Goal: Download file/media

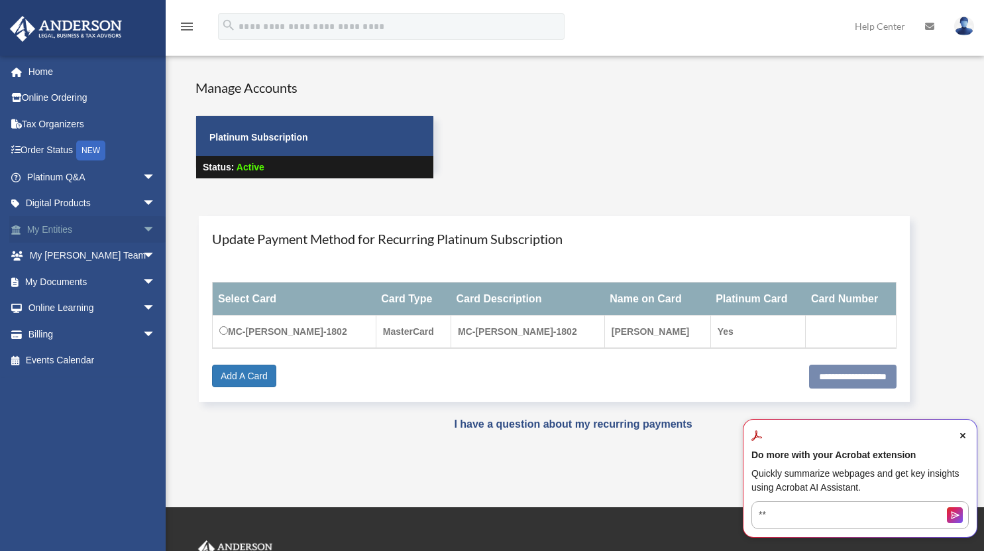
click at [142, 225] on span "arrow_drop_down" at bounding box center [155, 229] width 27 height 27
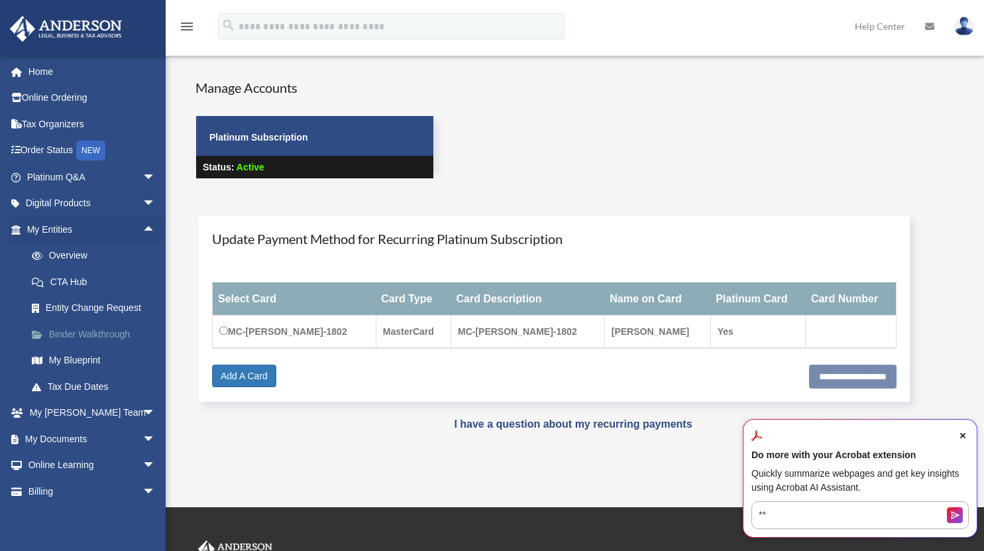
click at [81, 337] on link "Binder Walkthrough" at bounding box center [97, 334] width 157 height 27
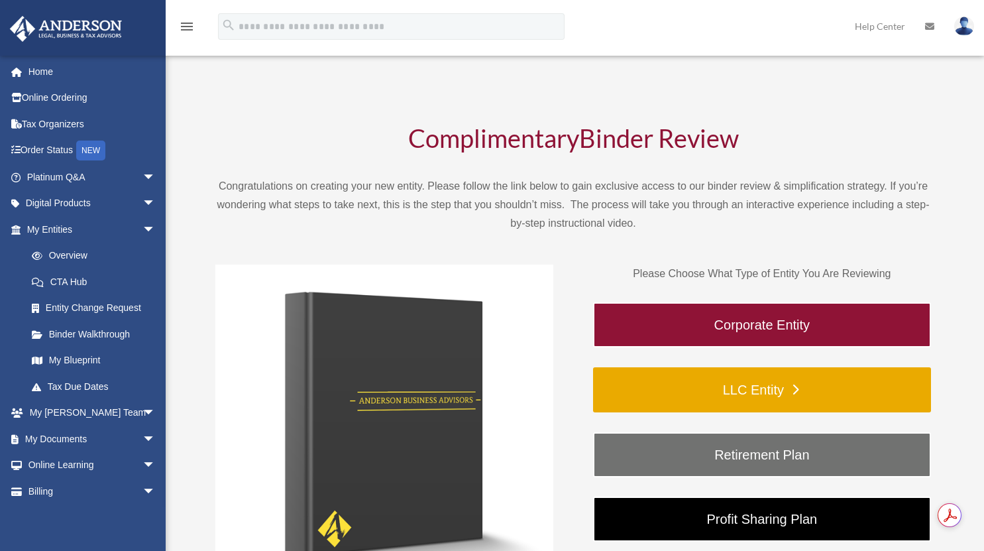
click at [769, 399] on link "LLC Entity" at bounding box center [762, 389] width 338 height 45
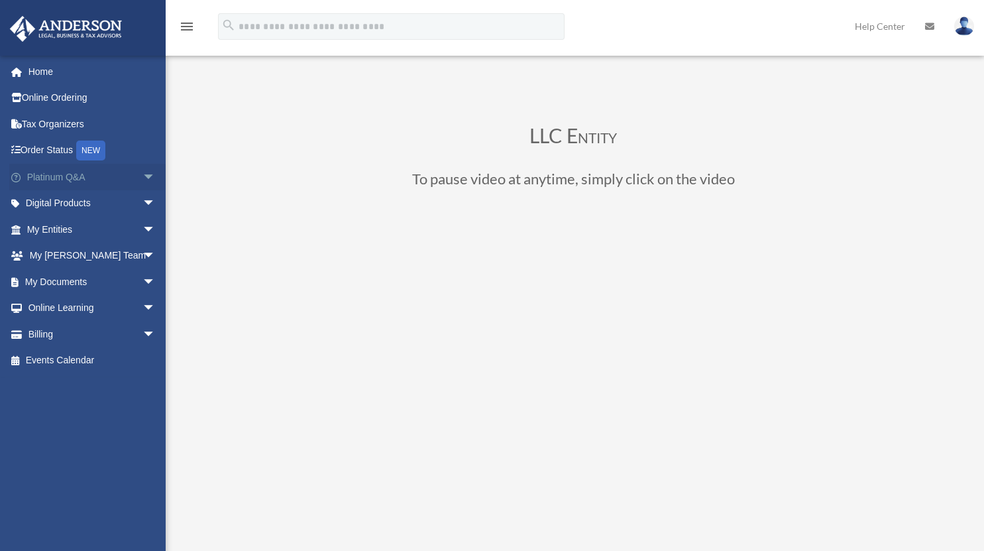
click at [142, 175] on span "arrow_drop_down" at bounding box center [155, 177] width 27 height 27
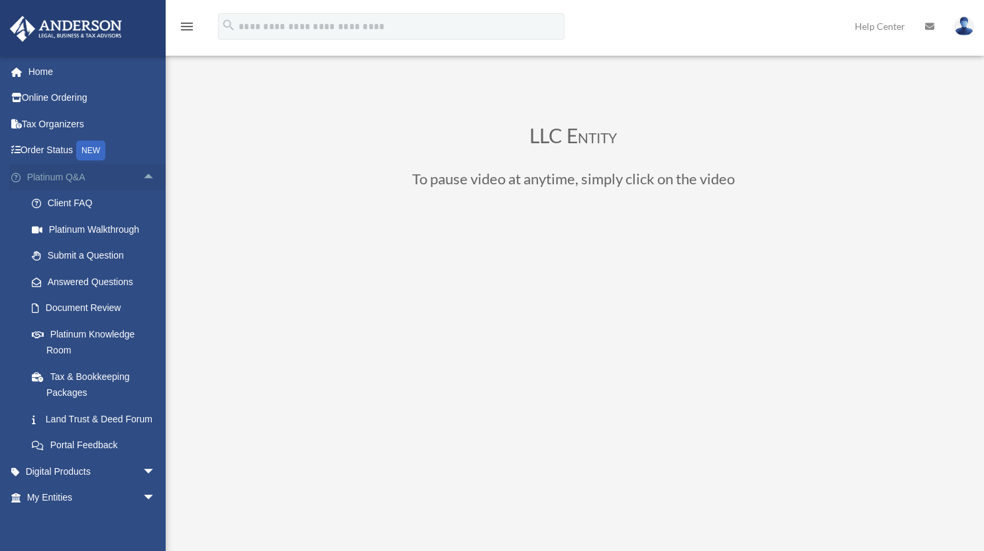
click at [142, 184] on span "arrow_drop_up" at bounding box center [155, 177] width 27 height 27
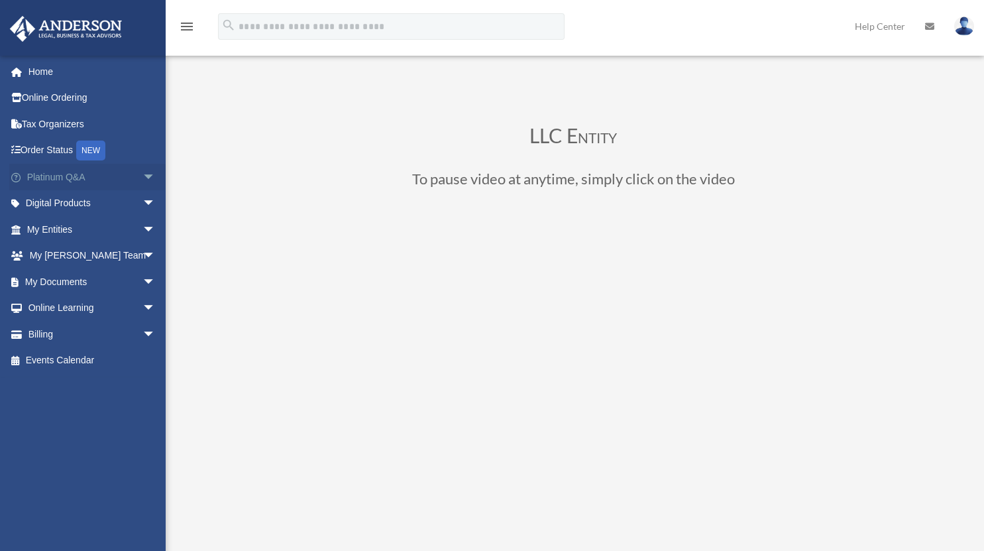
click at [142, 184] on span "arrow_drop_down" at bounding box center [155, 177] width 27 height 27
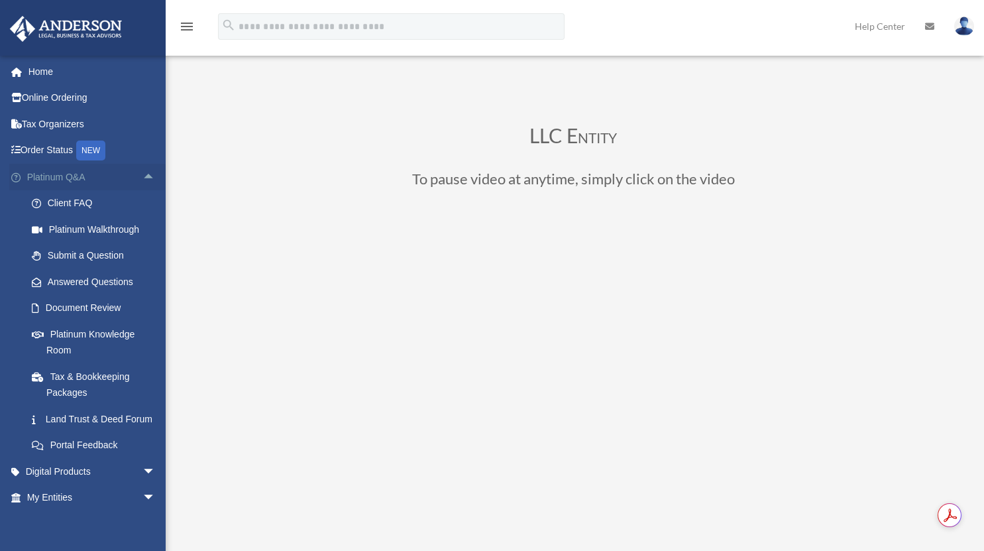
click at [142, 170] on span "arrow_drop_up" at bounding box center [155, 177] width 27 height 27
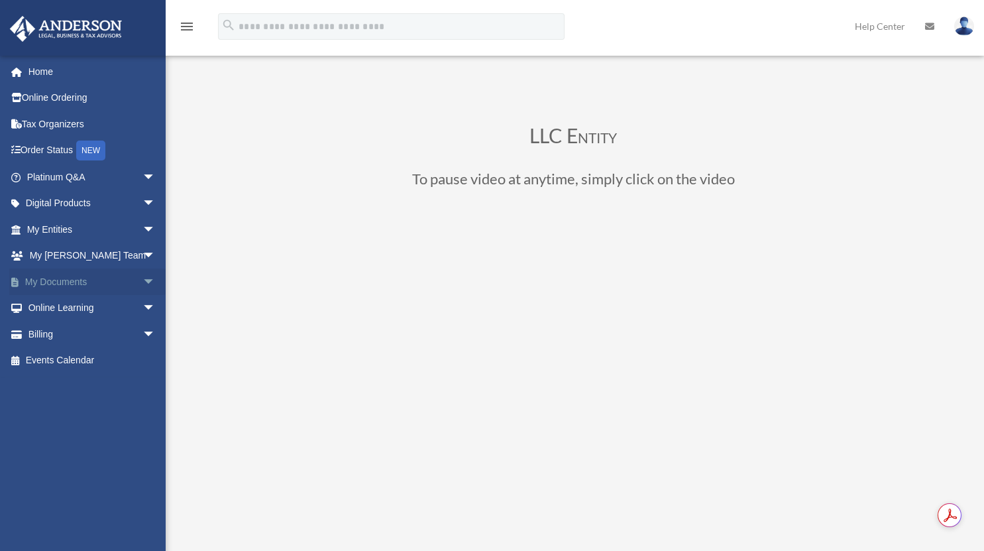
click at [142, 278] on span "arrow_drop_down" at bounding box center [155, 281] width 27 height 27
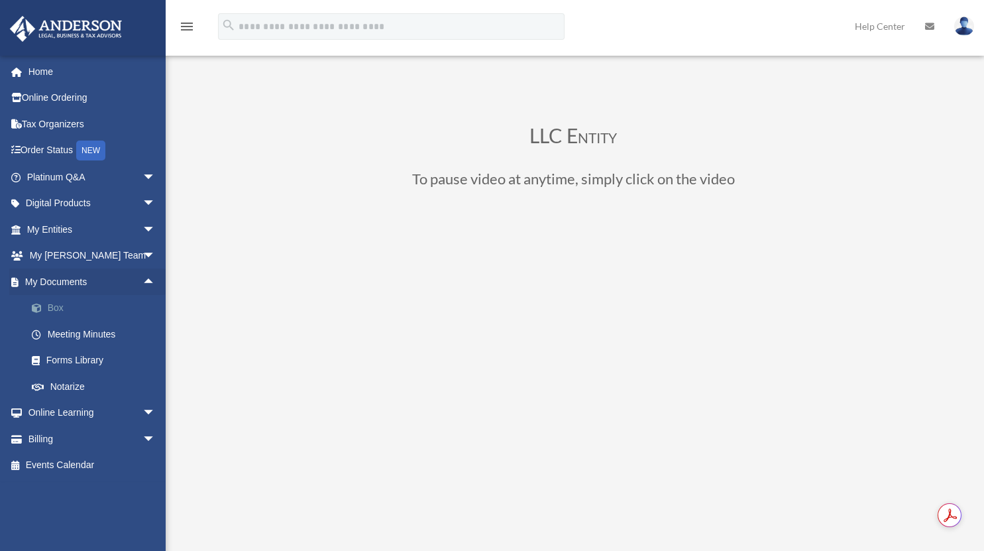
click at [55, 300] on link "Box" at bounding box center [97, 308] width 157 height 27
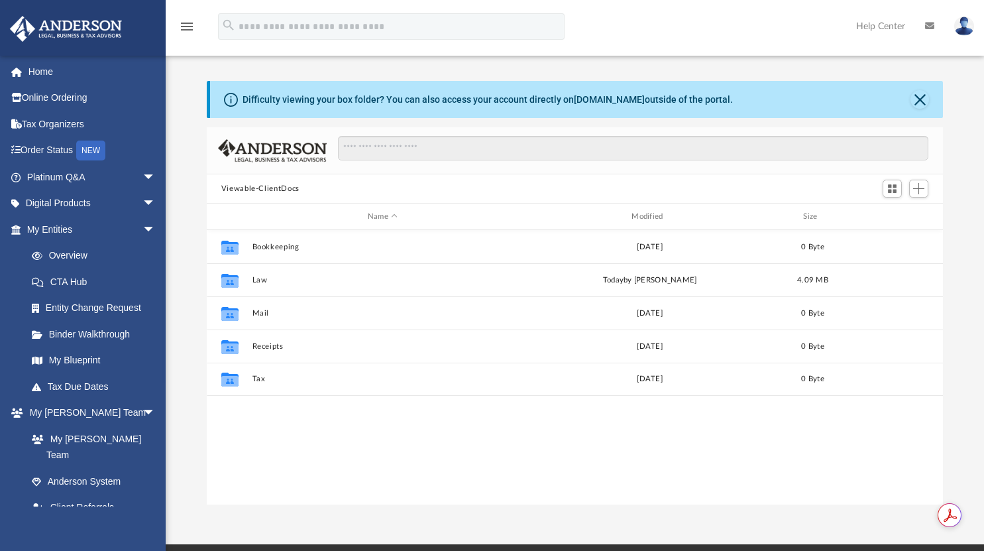
scroll to position [291, 726]
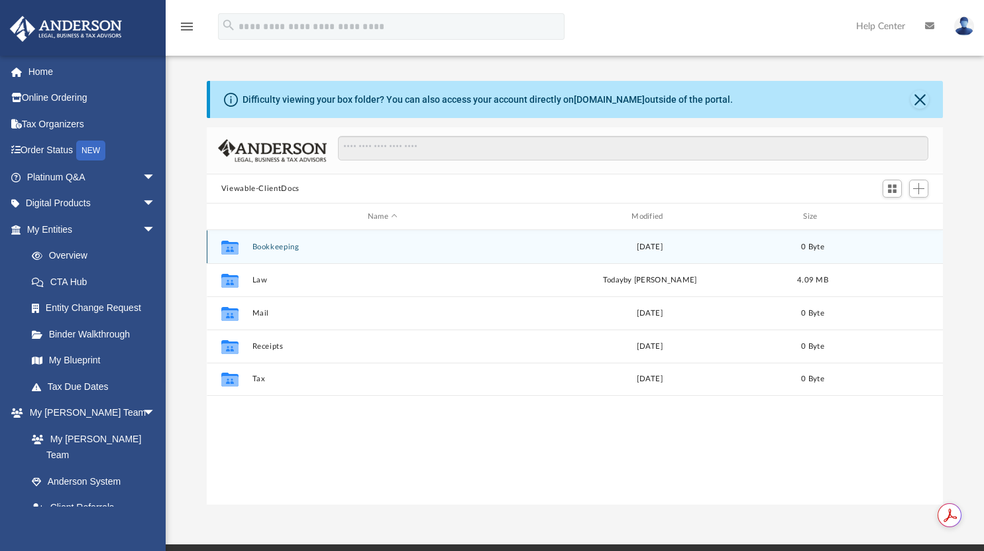
click at [278, 254] on div "Collaborated Folder Bookkeeping [DATE] 0 Byte" at bounding box center [575, 246] width 737 height 33
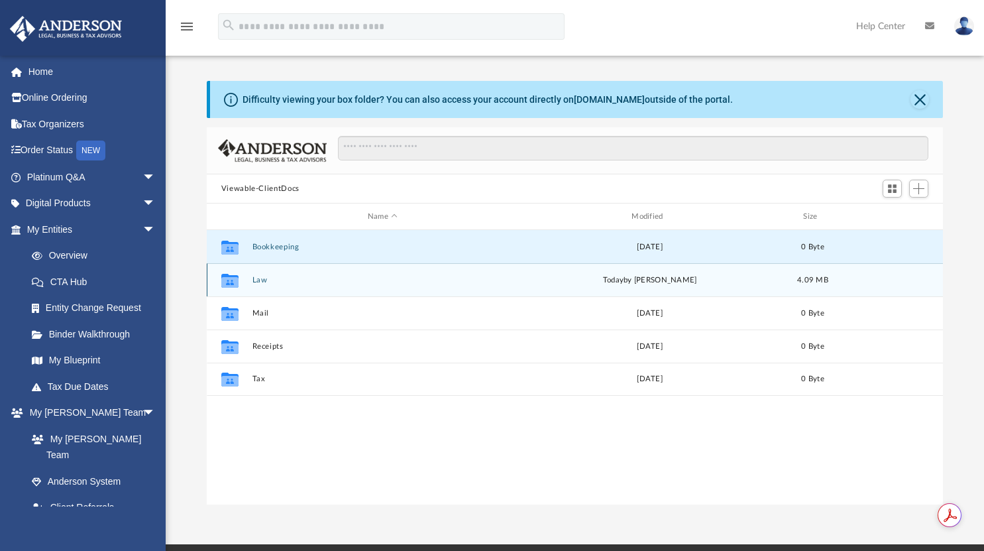
click at [257, 280] on button "Law" at bounding box center [382, 280] width 261 height 9
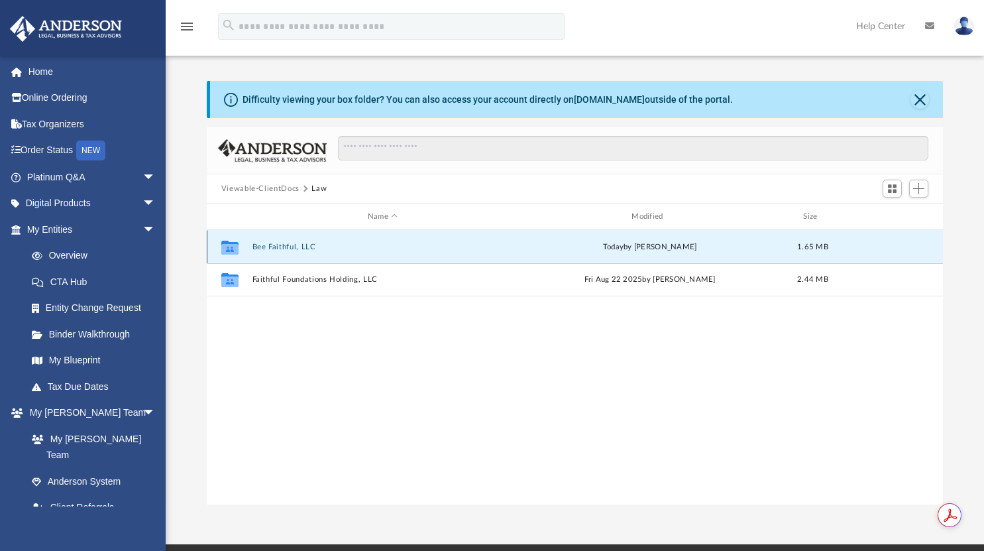
click at [298, 243] on button "Bee Faithful, LLC" at bounding box center [382, 246] width 261 height 9
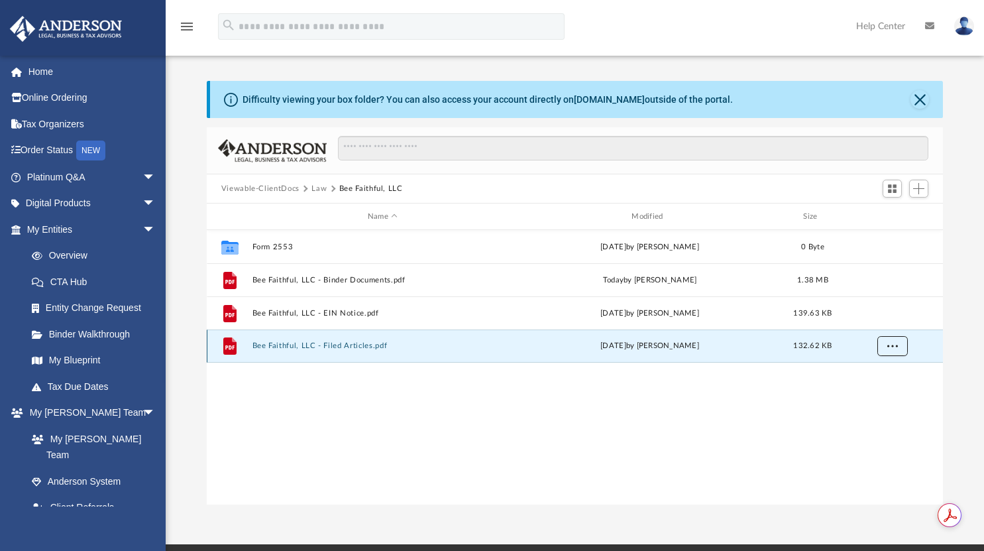
click at [889, 345] on span "More options" at bounding box center [891, 345] width 11 height 7
click at [874, 393] on li "Download" at bounding box center [880, 393] width 38 height 14
click at [894, 347] on span "More options" at bounding box center [891, 345] width 11 height 7
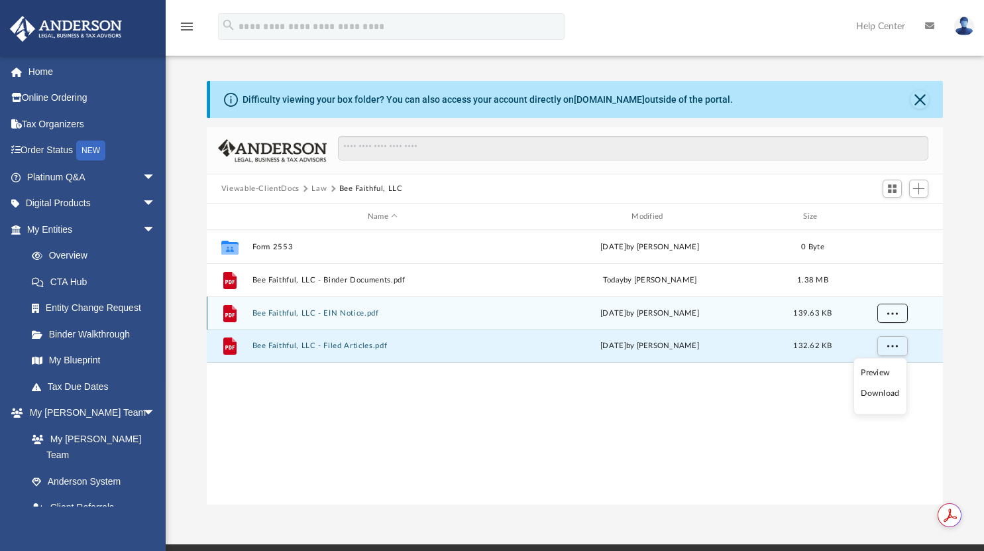
click at [897, 314] on button "More options" at bounding box center [892, 313] width 30 height 20
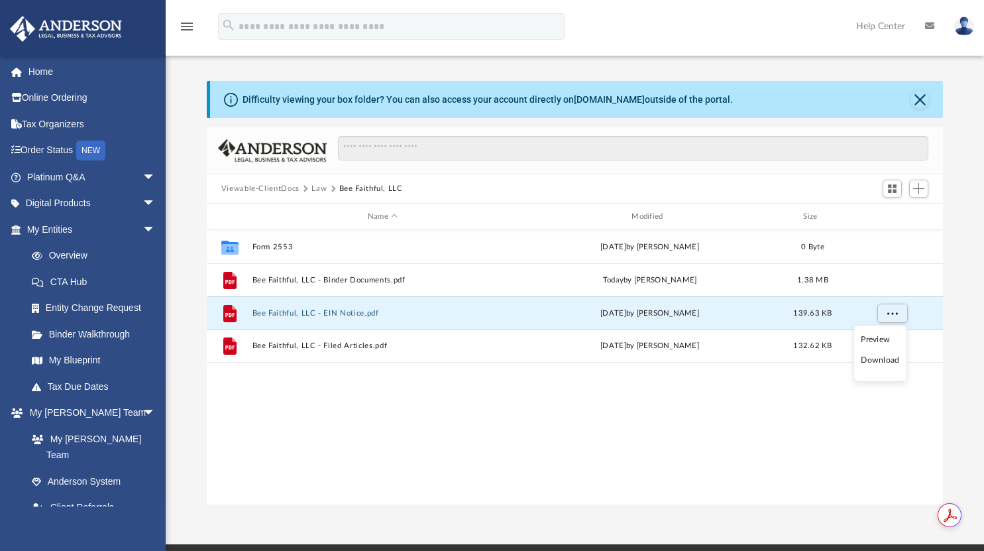
click at [879, 364] on li "Download" at bounding box center [880, 360] width 38 height 14
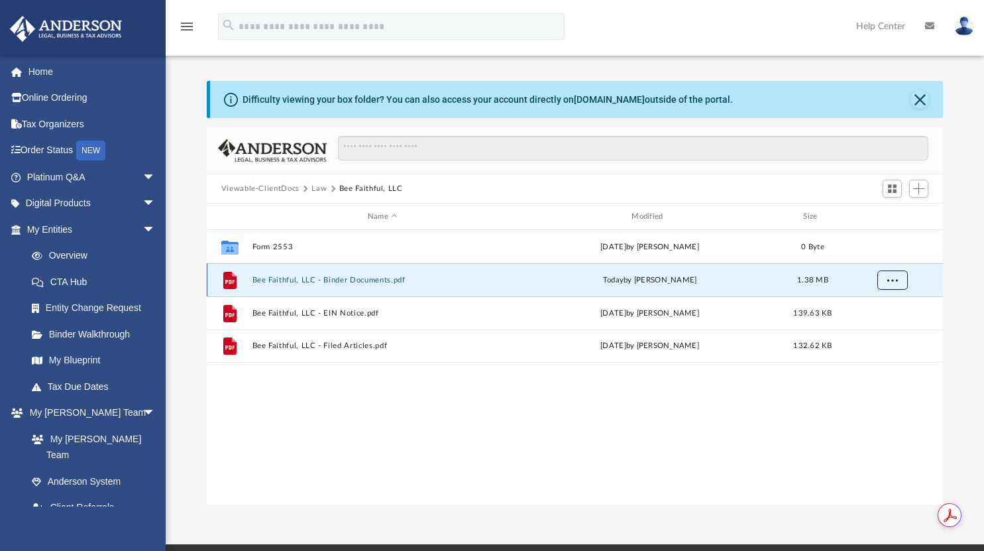
click at [888, 280] on span "More options" at bounding box center [891, 279] width 11 height 7
click at [880, 325] on li "Download" at bounding box center [880, 327] width 38 height 14
